Goal: Information Seeking & Learning: Learn about a topic

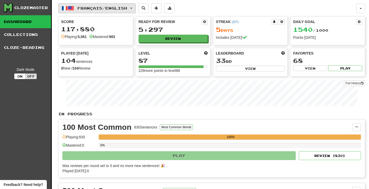
click at [96, 6] on span "Français / English" at bounding box center [102, 8] width 50 height 4
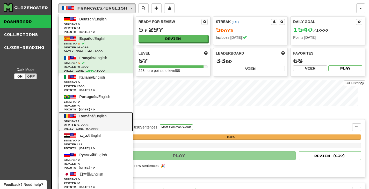
click at [109, 126] on span "Review: 6,790" at bounding box center [96, 125] width 64 height 4
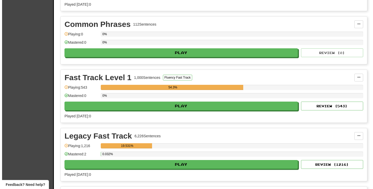
scroll to position [673, 0]
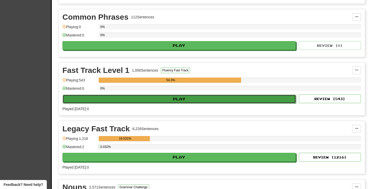
click at [187, 100] on button "Play" at bounding box center [179, 99] width 233 height 9
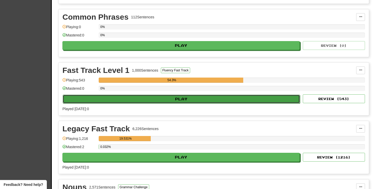
select select "***"
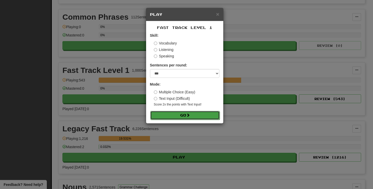
click at [198, 117] on button "Go" at bounding box center [184, 115] width 69 height 9
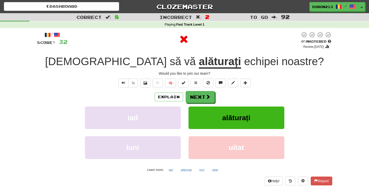
click at [309, 107] on div "iad alăturați" at bounding box center [184, 122] width 311 height 30
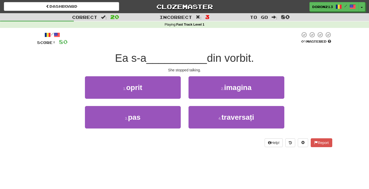
click at [309, 98] on div "1 . oprit 2 . imagina" at bounding box center [184, 91] width 311 height 30
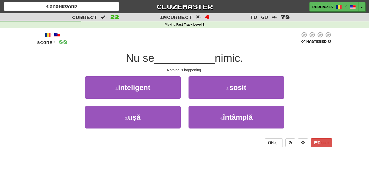
click at [343, 166] on div "Dashboard Clozemaster doron213 / Toggle Dropdown Dashboard Leaderboard Activity…" at bounding box center [184, 94] width 369 height 189
drag, startPoint x: 302, startPoint y: 58, endPoint x: 303, endPoint y: 61, distance: 2.9
click at [302, 58] on div "Nu se __________ nimic." at bounding box center [184, 58] width 295 height 14
click at [323, 83] on div "1 . inteligent 2 . sosit" at bounding box center [184, 91] width 311 height 30
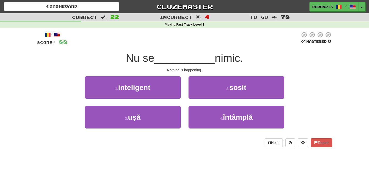
click at [28, 93] on div "Correct : 22 Incorrect : 4 To go : 78 Playing : Fast Track Level 1 / Score: 88 …" at bounding box center [184, 83] width 369 height 141
click at [330, 100] on div "1 . inteligent 2 . sosit" at bounding box center [184, 91] width 311 height 30
click at [334, 90] on div "/ Score: 88 0 % Mastered Nu se __________ nimic. Nothing is happening. 1 . inte…" at bounding box center [184, 91] width 303 height 127
